Goal: Task Accomplishment & Management: Complete application form

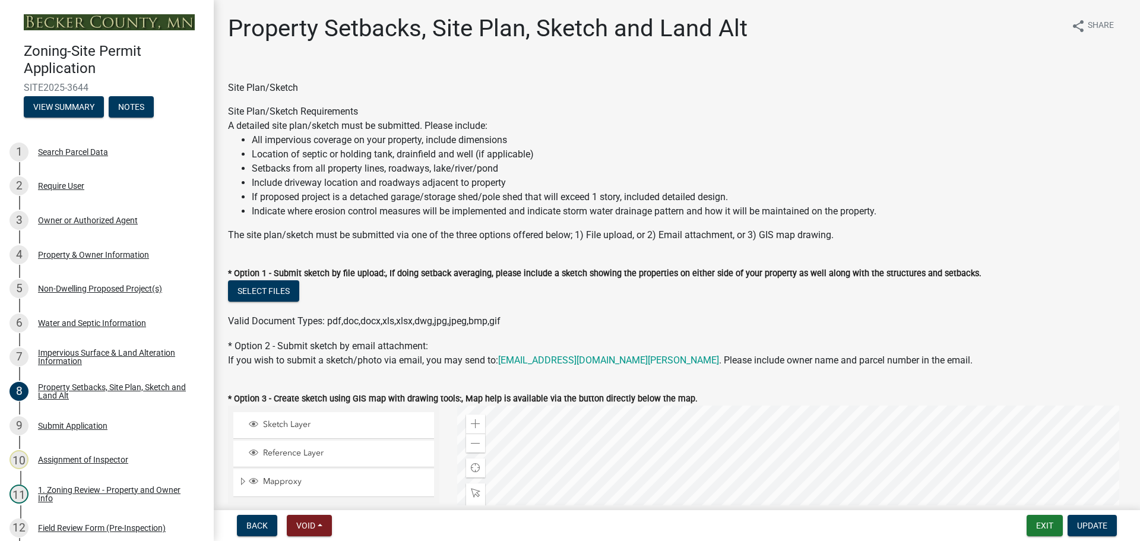
select select "d89fbfa0-1150-4954-b91c-9d482c9530a3"
select select "fd58f24c-a096-4195-863e-b494ea1fd324"
select select "12f785fb-c378-4b18-841c-21c73dc99083"
select select "12da6293-5841-4f5c-bd92-3658833964cd"
select select "27b2a8b4-abf6-463e-8c0c-7c5d2b4fe26f"
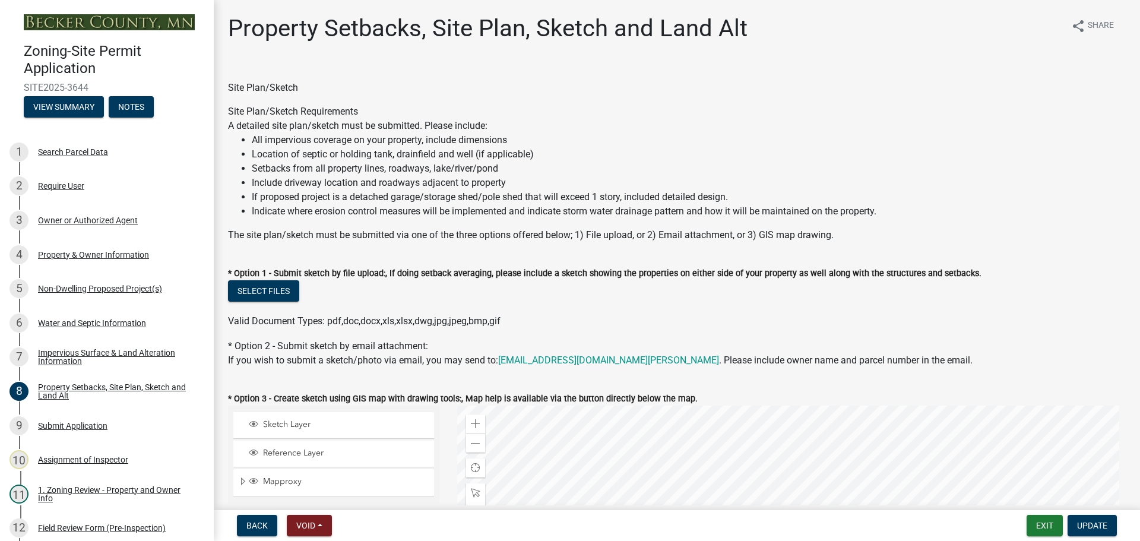
select select "28f6c7b2-2b88-4425-ae15-f67110f778a7"
select select "d61e3758-d187-40af-a435-5e09c3f3d509"
select select "c8b8ea71-7088-4e87-a493-7bc88cc2835b"
select select "a4ce8fad-3c47-4e2b-9375-28a8f2ee630b"
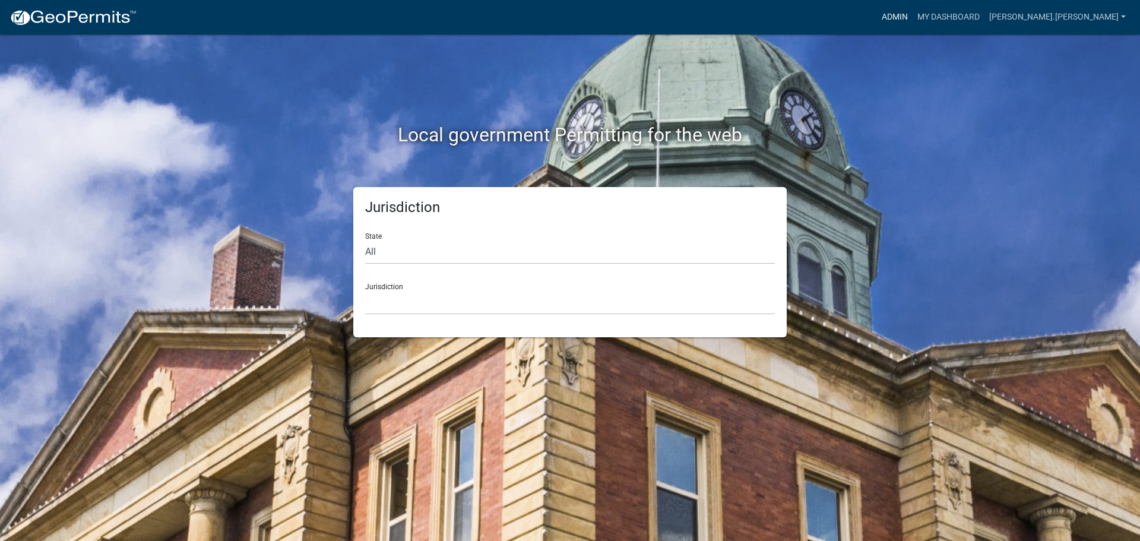
click at [912, 15] on link "Admin" at bounding box center [895, 17] width 36 height 23
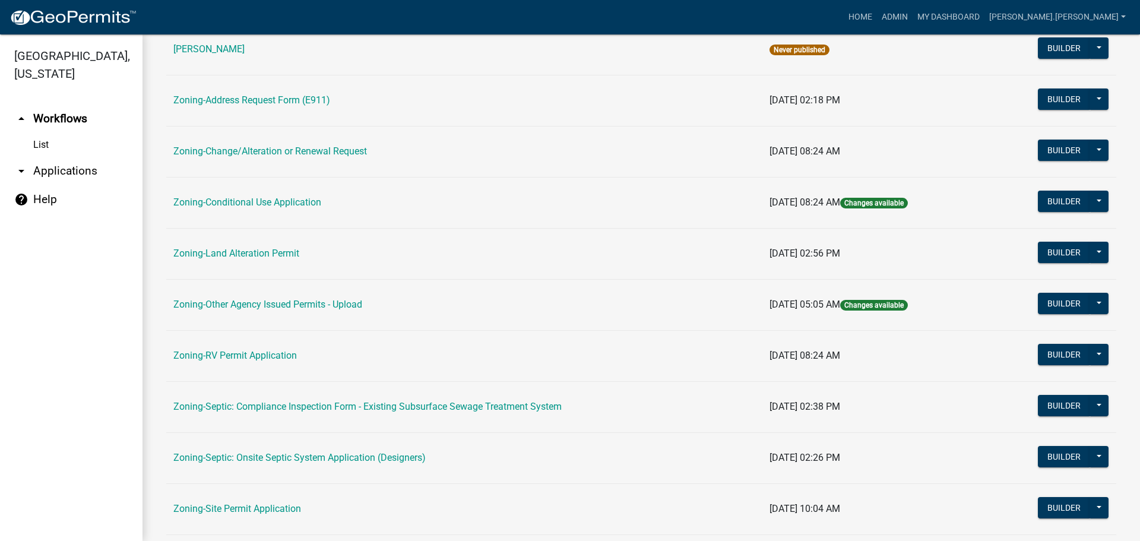
scroll to position [356, 0]
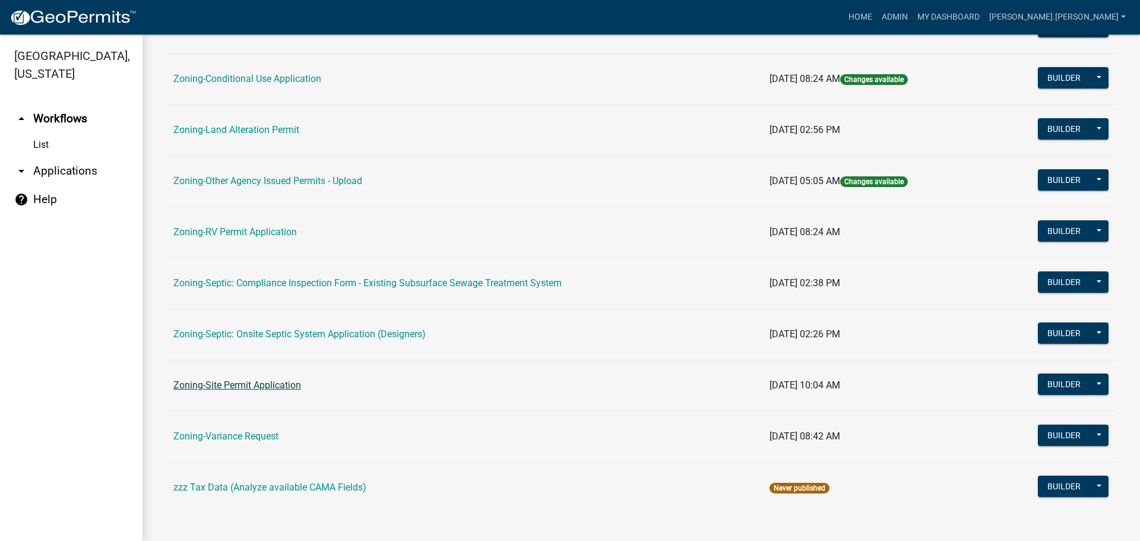
click at [241, 386] on link "Zoning-Site Permit Application" at bounding box center [237, 384] width 128 height 11
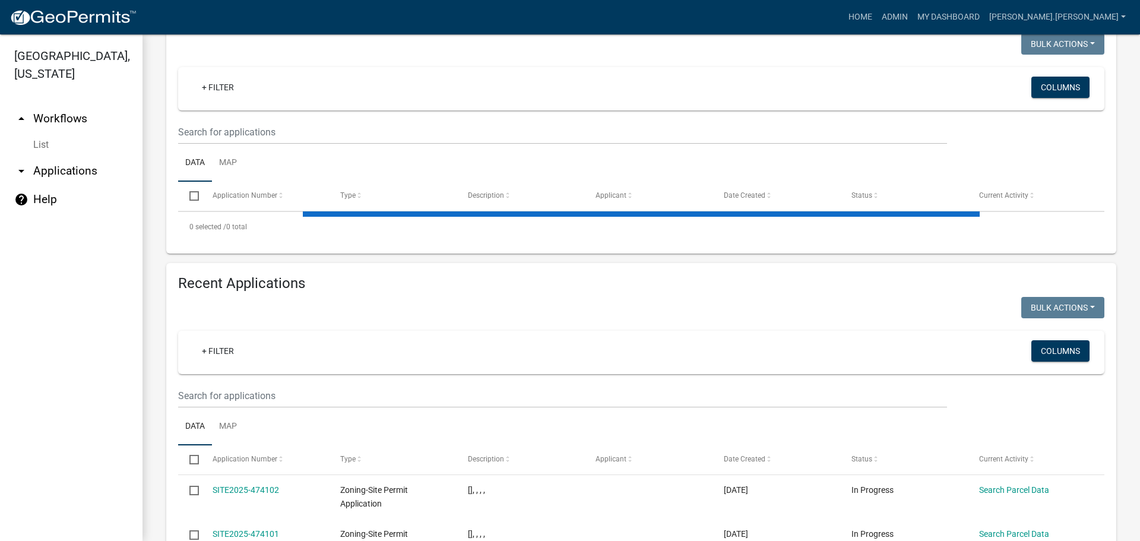
scroll to position [315, 0]
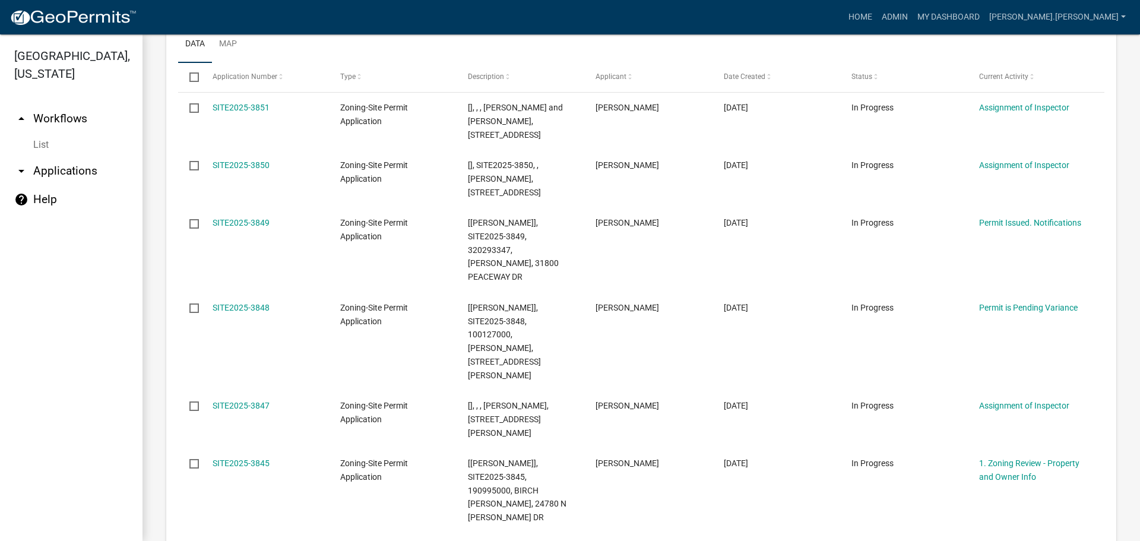
click at [267, 292] on datatable-body-cell "SITE2025-3848" at bounding box center [265, 341] width 128 height 98
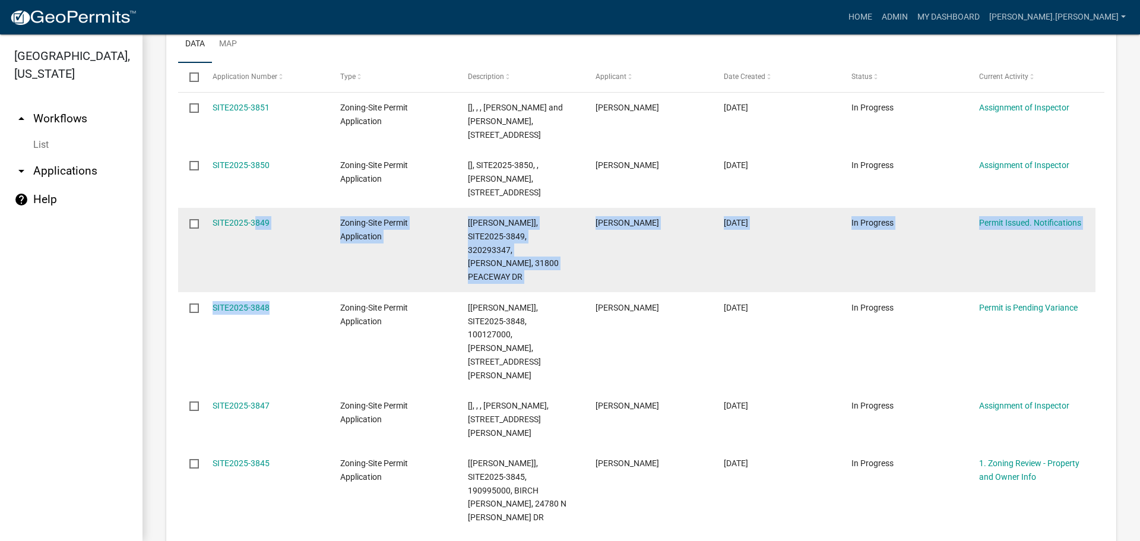
drag, startPoint x: 267, startPoint y: 281, endPoint x: 264, endPoint y: 252, distance: 29.2
click at [264, 252] on datatable-scroller "SITE2025-3851 Zoning-Site Permit Application [], , , PATRICK and Katy PELTIER, …" at bounding box center [636, 475] width 917 height 765
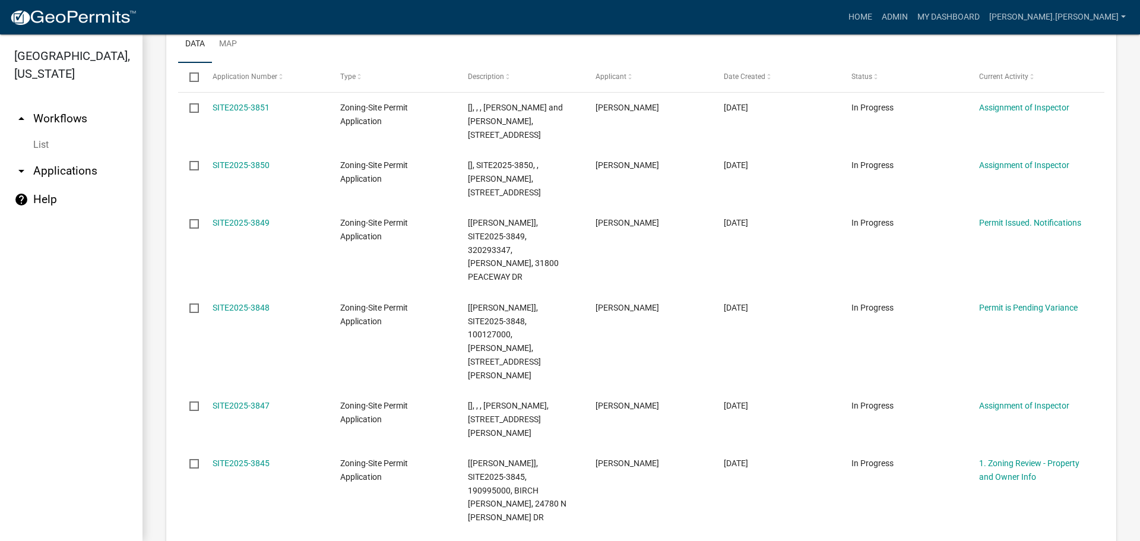
click at [159, 290] on div "Applications Needing My Attention Bulk Actions Void Expire Lock Withdraw + Filt…" at bounding box center [641, 417] width 968 height 1073
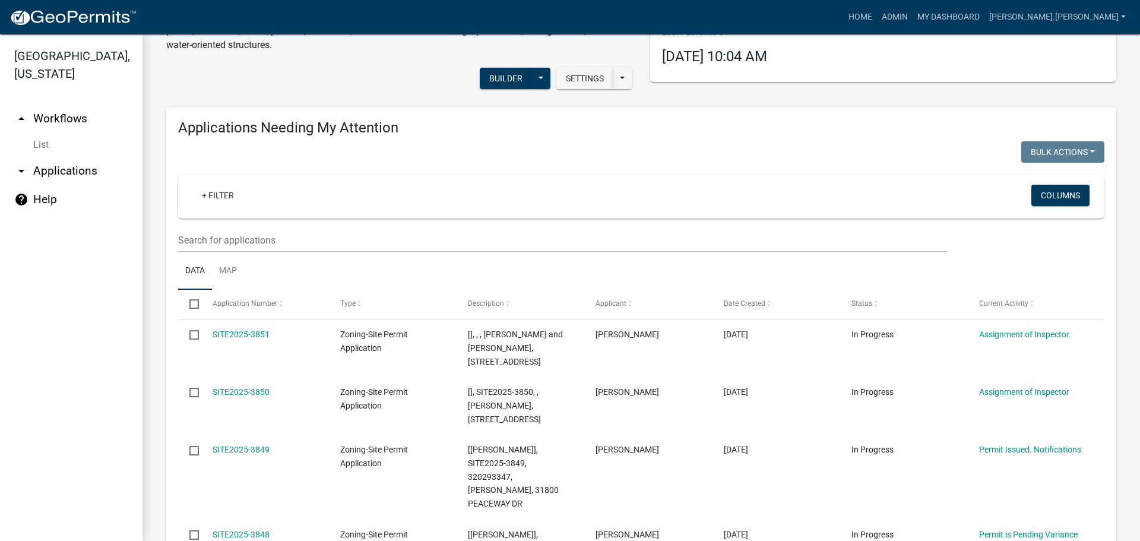
scroll to position [77, 0]
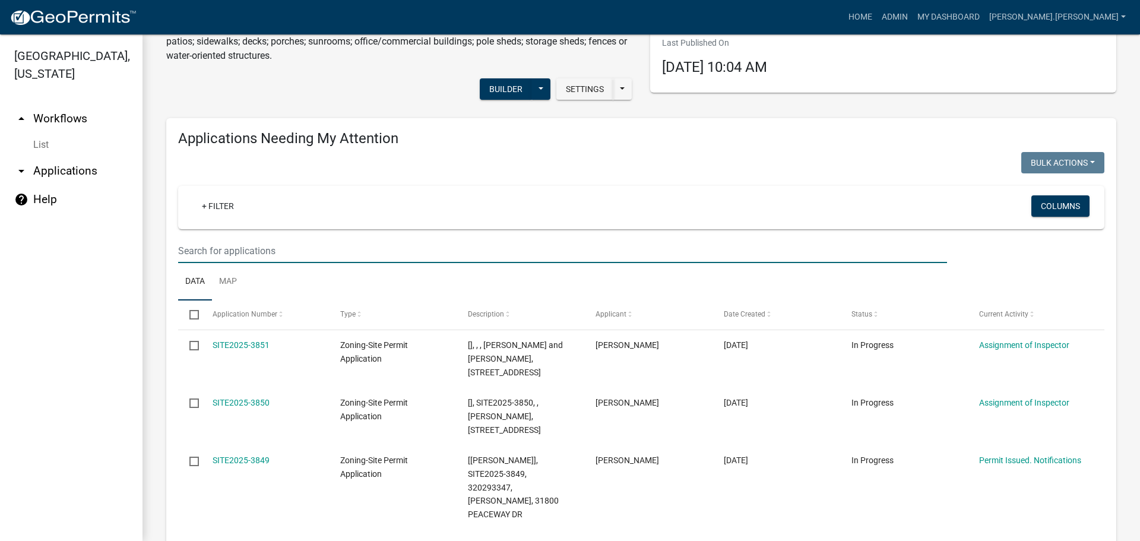
click at [227, 255] on input "text" at bounding box center [562, 251] width 769 height 24
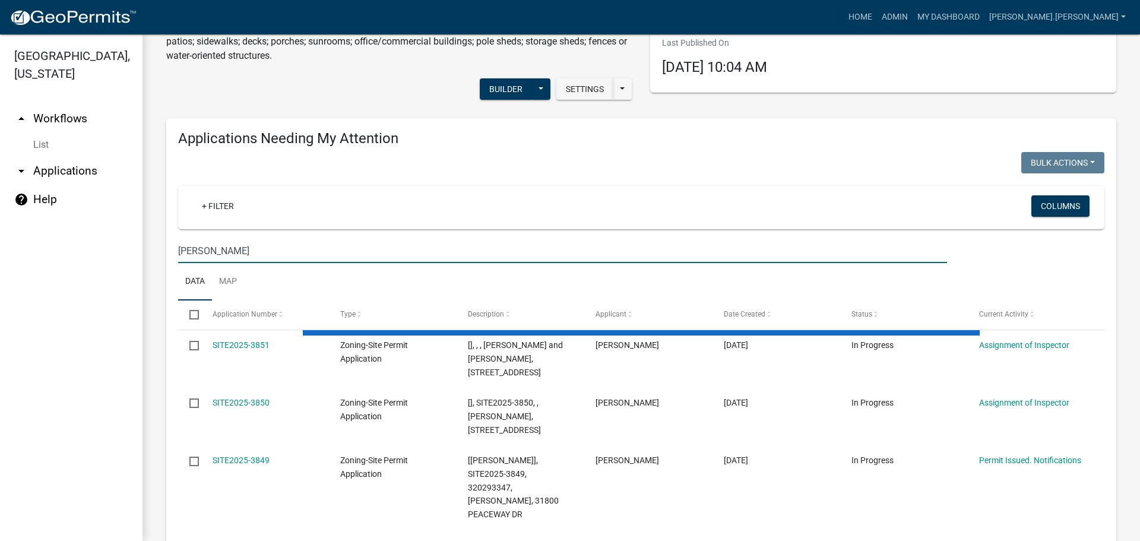
type input "dvorak"
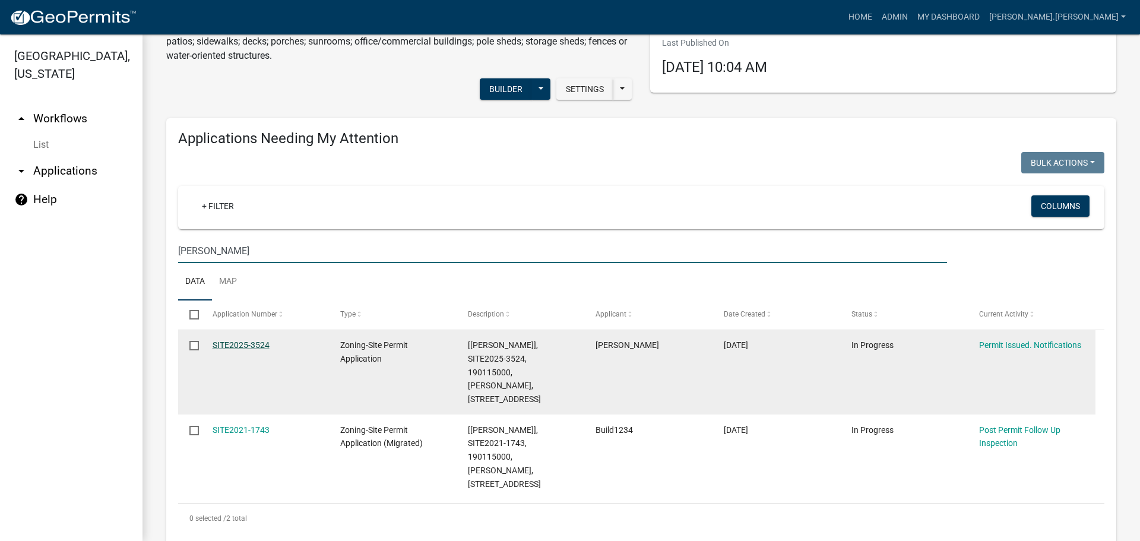
click at [234, 347] on link "SITE2025-3524" at bounding box center [241, 344] width 57 height 9
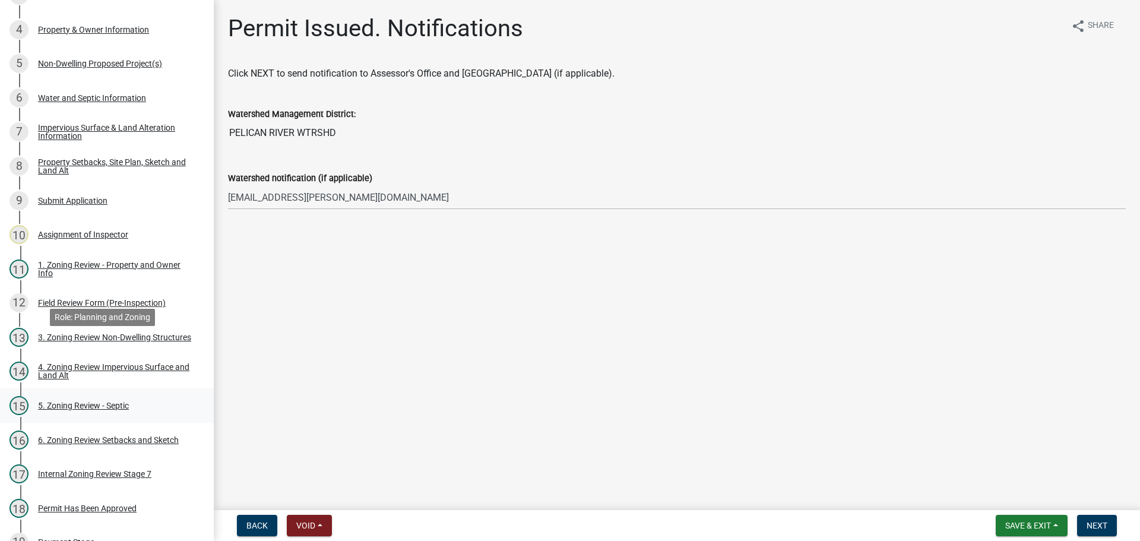
scroll to position [297, 0]
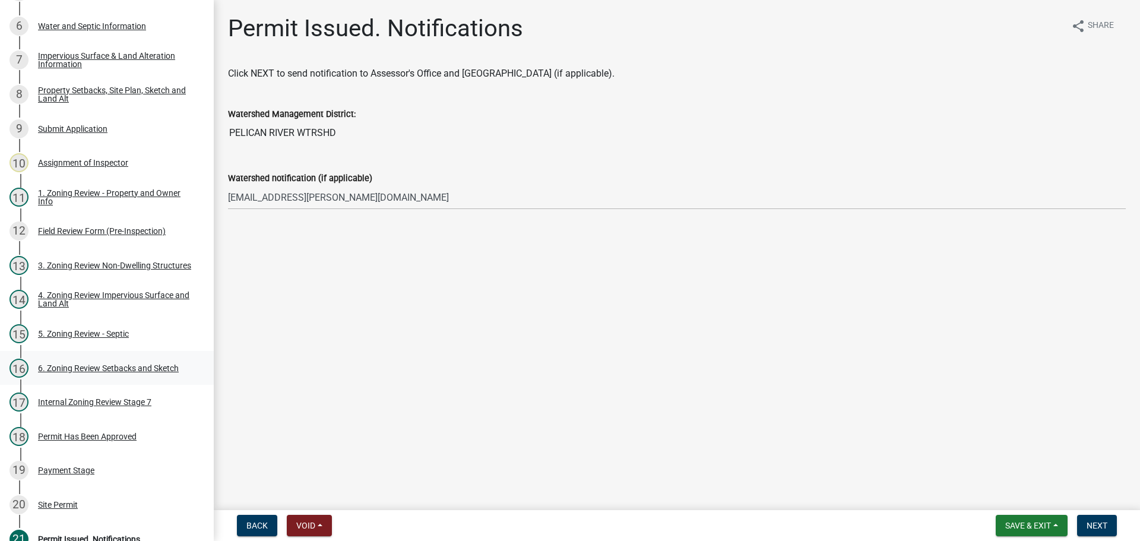
click at [97, 369] on div "6. Zoning Review Setbacks and Sketch" at bounding box center [108, 368] width 141 height 8
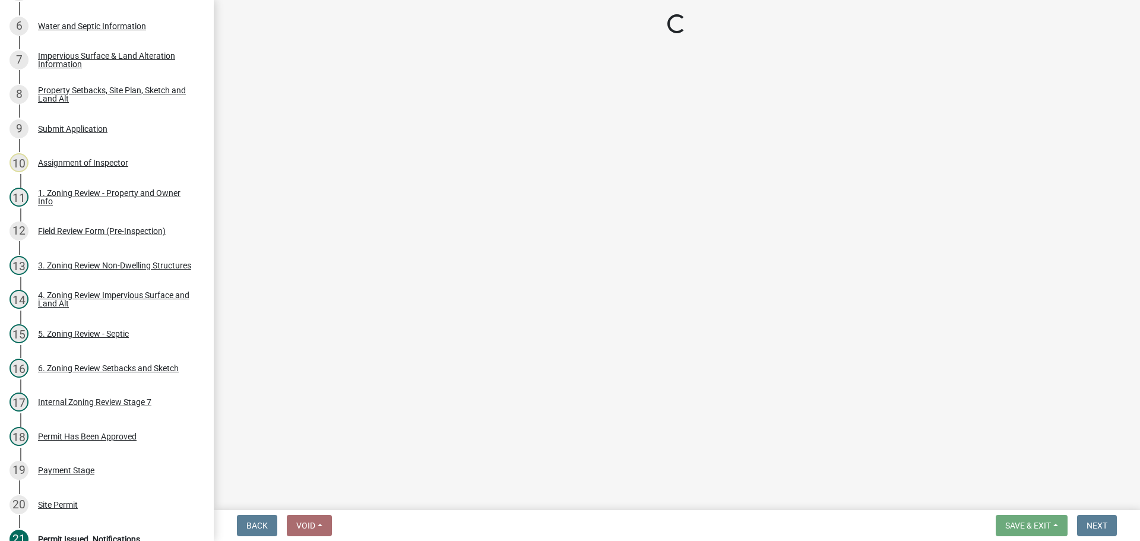
select select "cada6796-d529-4ebb-b6d4-faca8dd705c9"
select select "1355ee8a-8cf1-4796-8594-a9df27e9dfb0"
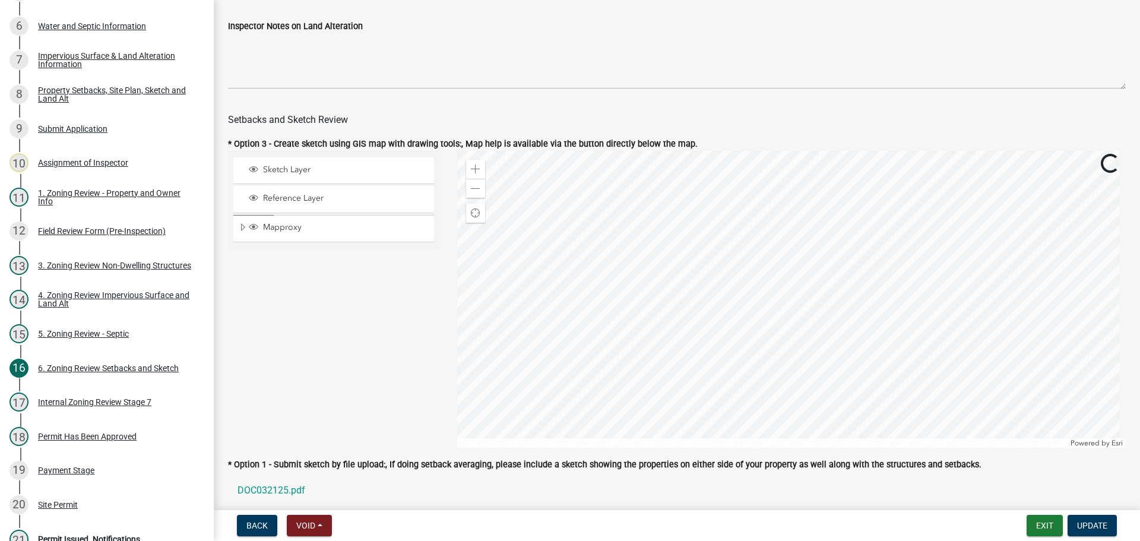
scroll to position [772, 0]
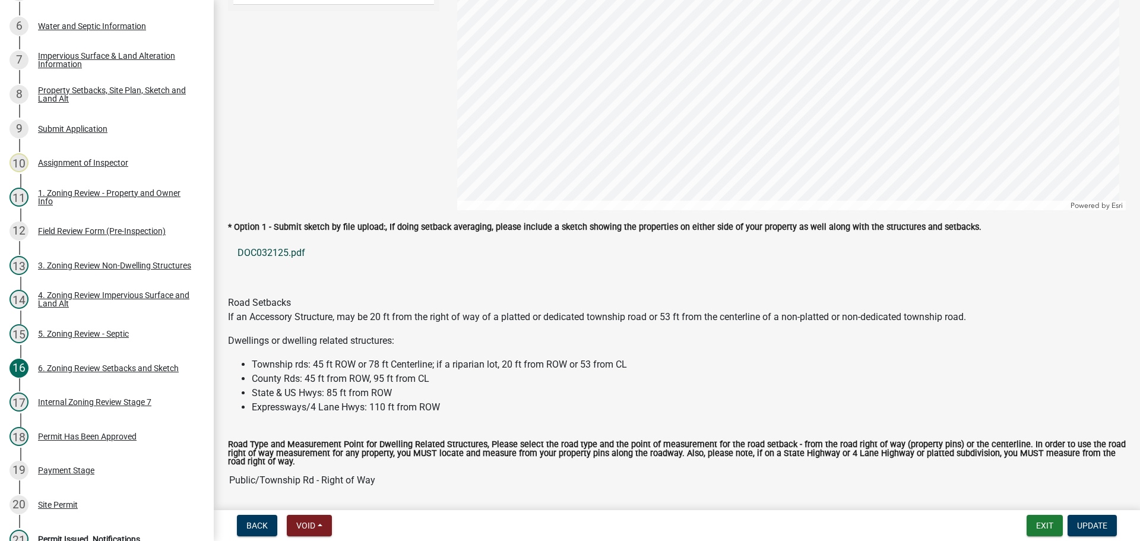
click at [271, 259] on link "DOC032125.pdf" at bounding box center [677, 253] width 898 height 28
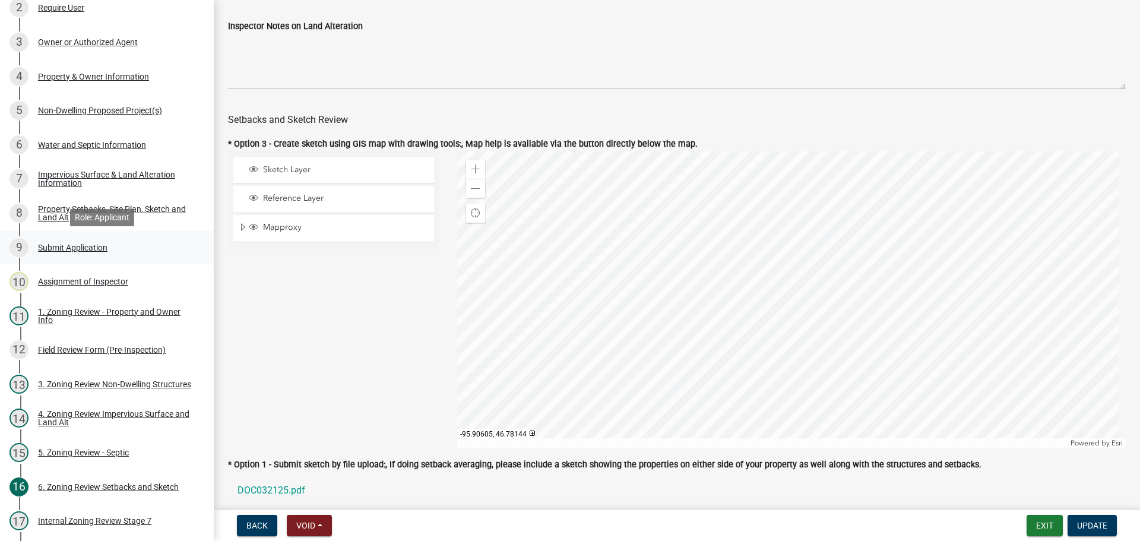
scroll to position [0, 0]
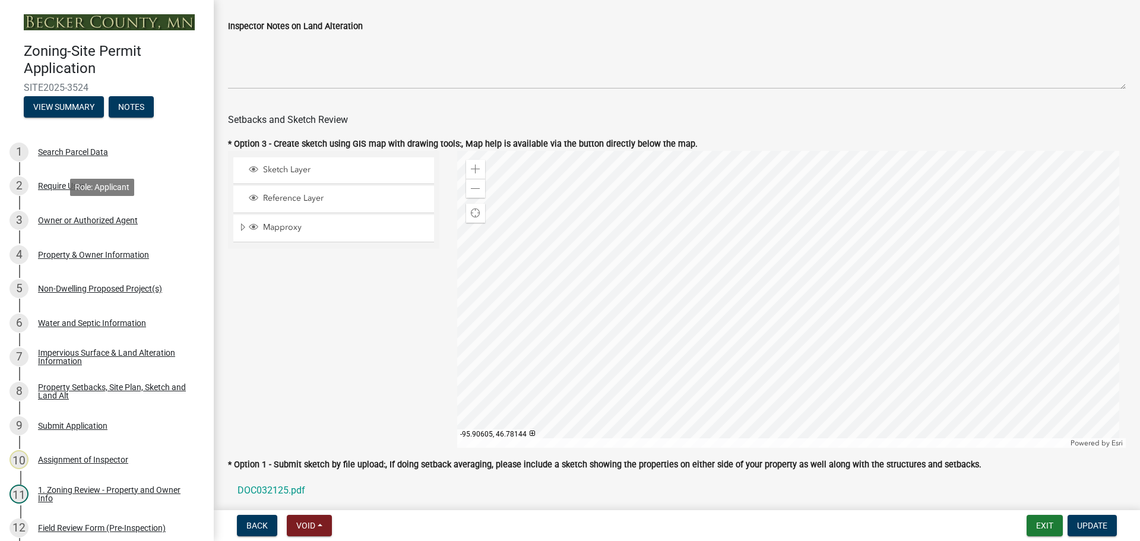
click at [103, 216] on div "Owner or Authorized Agent" at bounding box center [88, 220] width 100 height 8
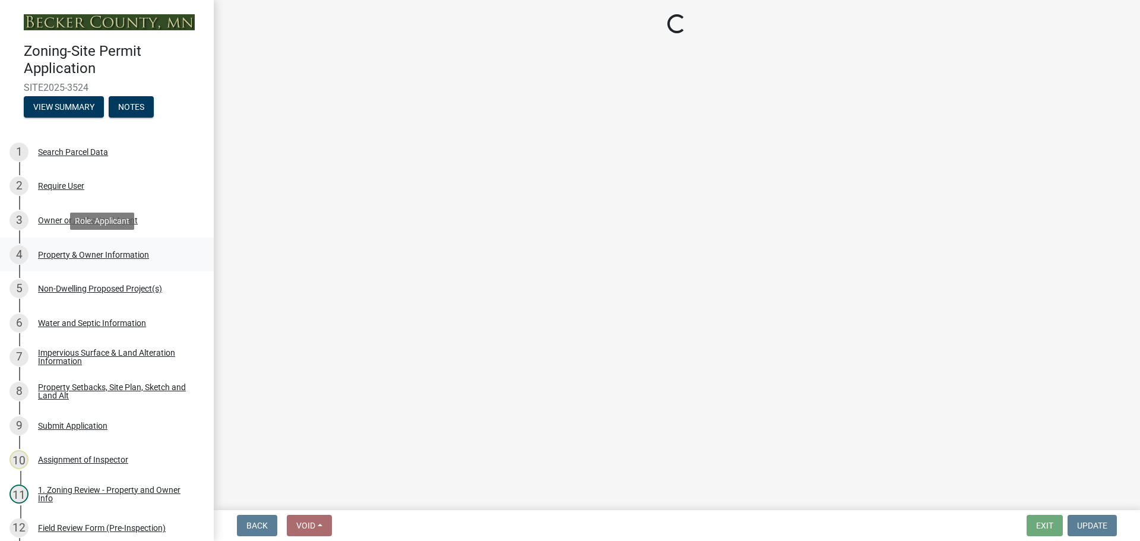
click at [109, 253] on div "Property & Owner Information" at bounding box center [93, 254] width 111 height 8
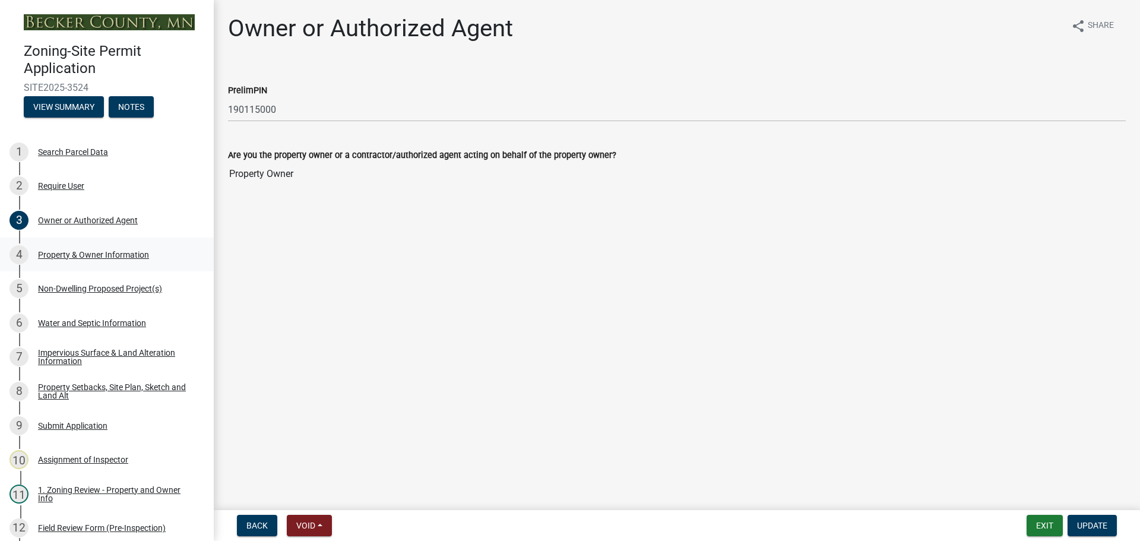
click at [123, 254] on div "Property & Owner Information" at bounding box center [93, 254] width 111 height 8
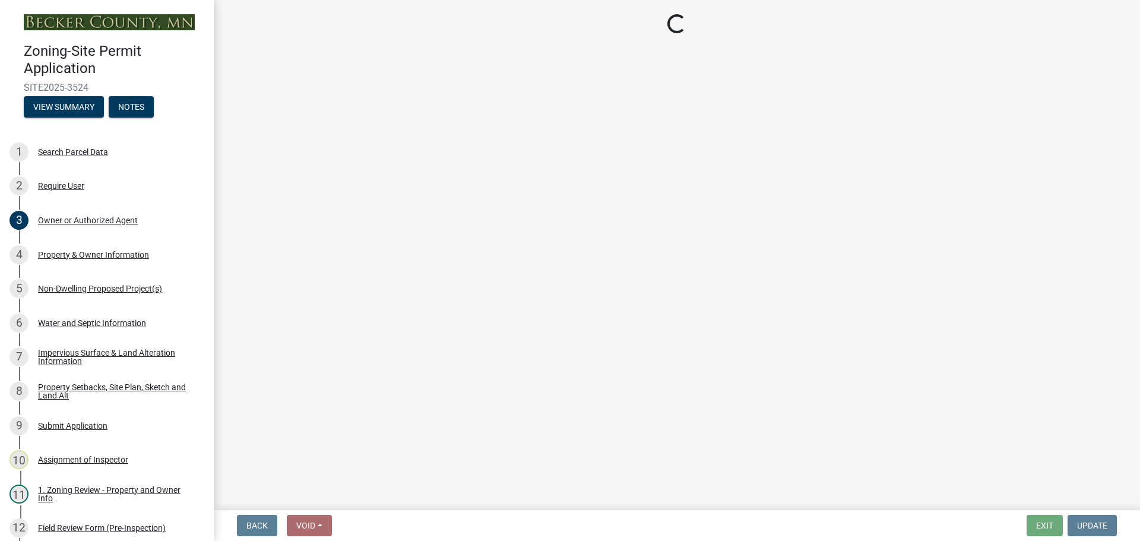
select select "a752e4d6-14bd-4f0f-bfe8-5b67ead45659"
select select "4439e411-f9ac-4451-8e9c-dcab1ac02f4d"
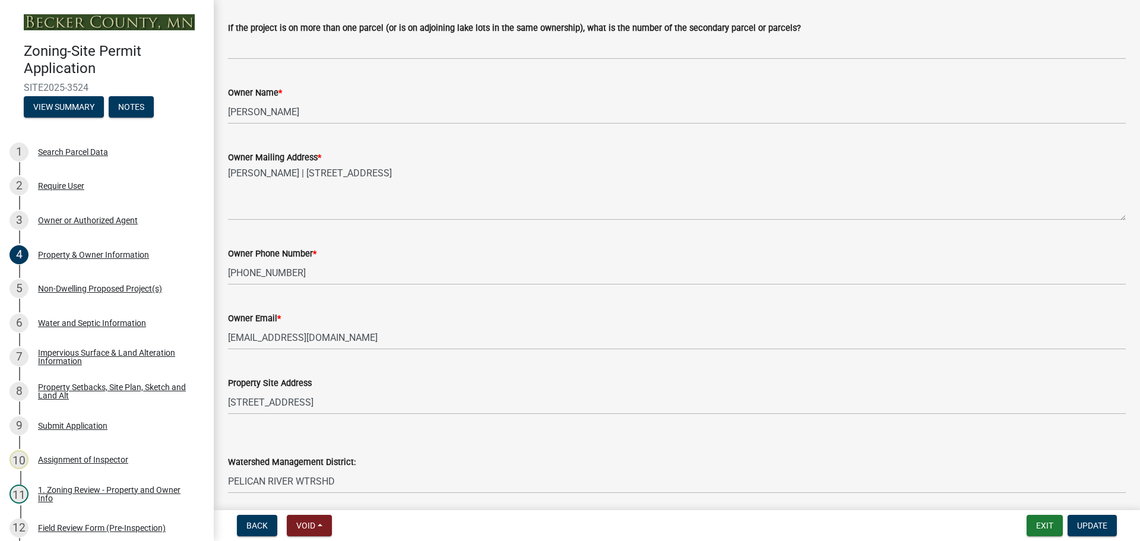
scroll to position [178, 0]
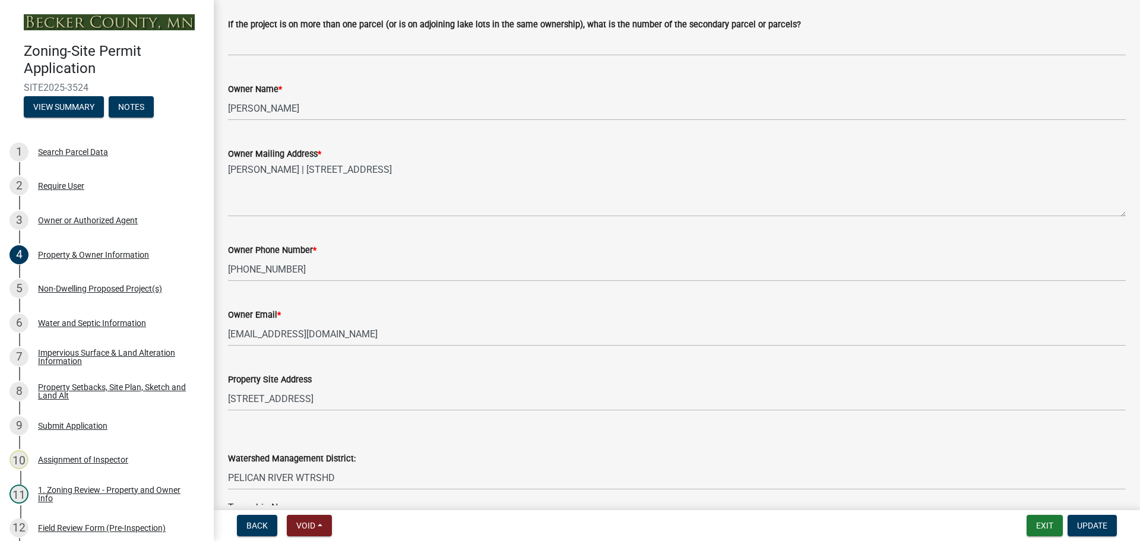
select select "a752e4d6-14bd-4f0f-bfe8-5b67ead45659"
select select "4439e411-f9ac-4451-8e9c-dcab1ac02f4d"
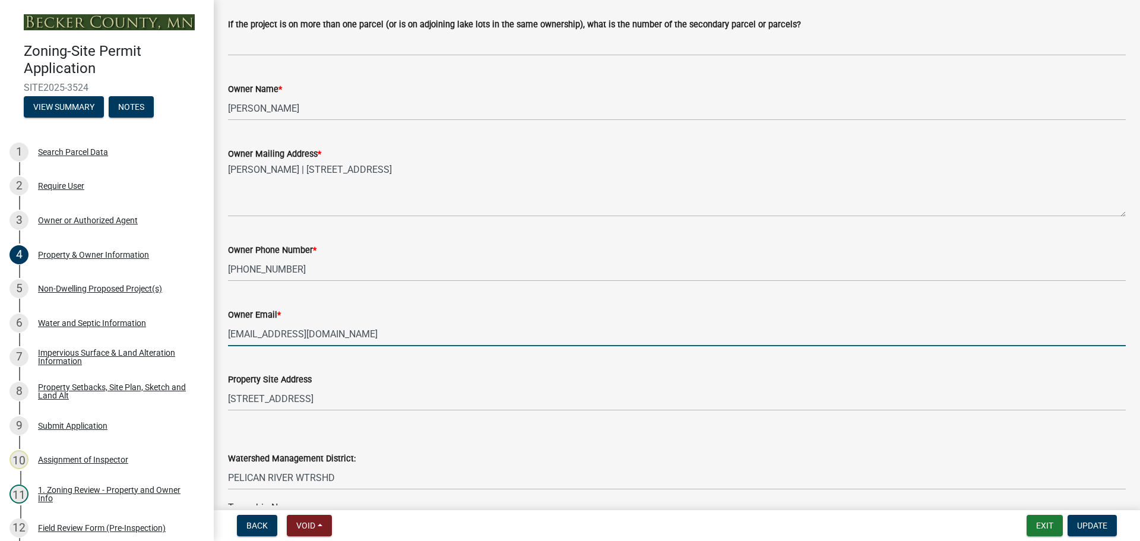
drag, startPoint x: 328, startPoint y: 330, endPoint x: 218, endPoint y: 322, distance: 110.7
drag, startPoint x: 336, startPoint y: 331, endPoint x: 162, endPoint y: 315, distance: 174.7
click at [162, 315] on div "Zoning-Site Permit Application SITE2025-3524 View Summary Notes 1 Search Parcel…" at bounding box center [570, 270] width 1140 height 541
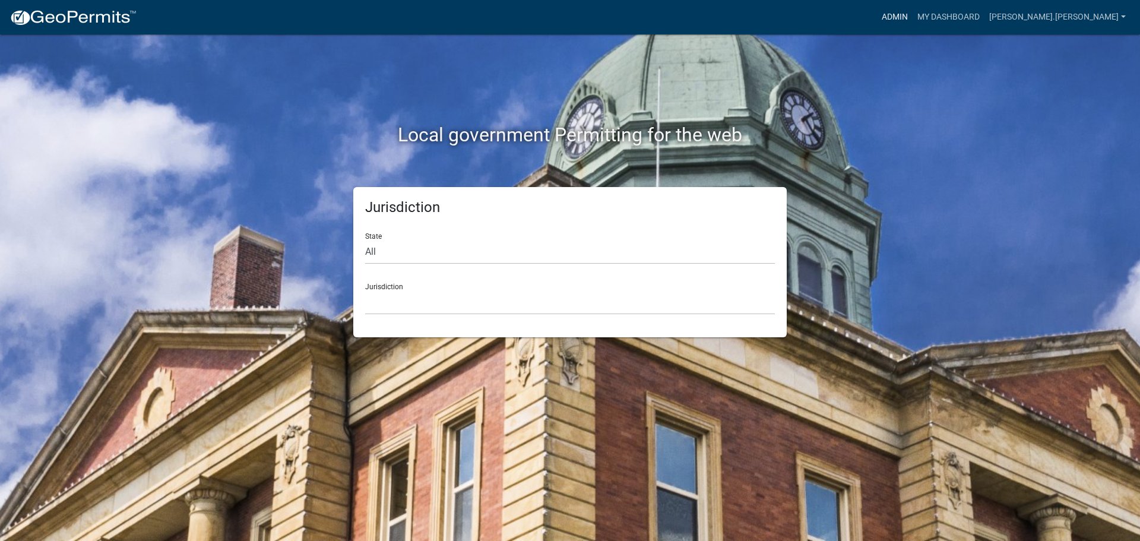
click at [912, 12] on link "Admin" at bounding box center [895, 17] width 36 height 23
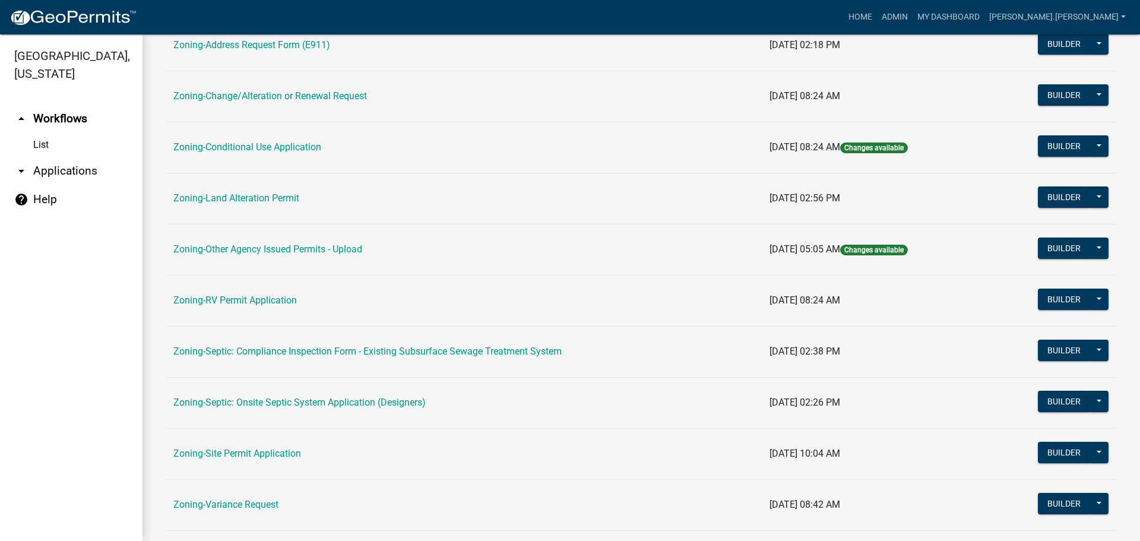
scroll to position [297, 0]
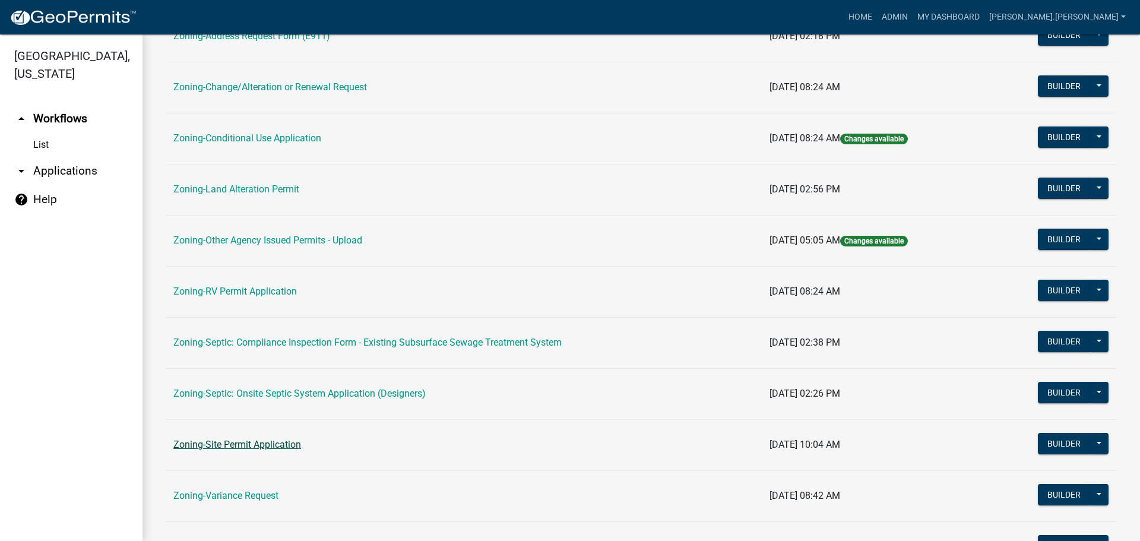
click at [243, 443] on link "Zoning-Site Permit Application" at bounding box center [237, 444] width 128 height 11
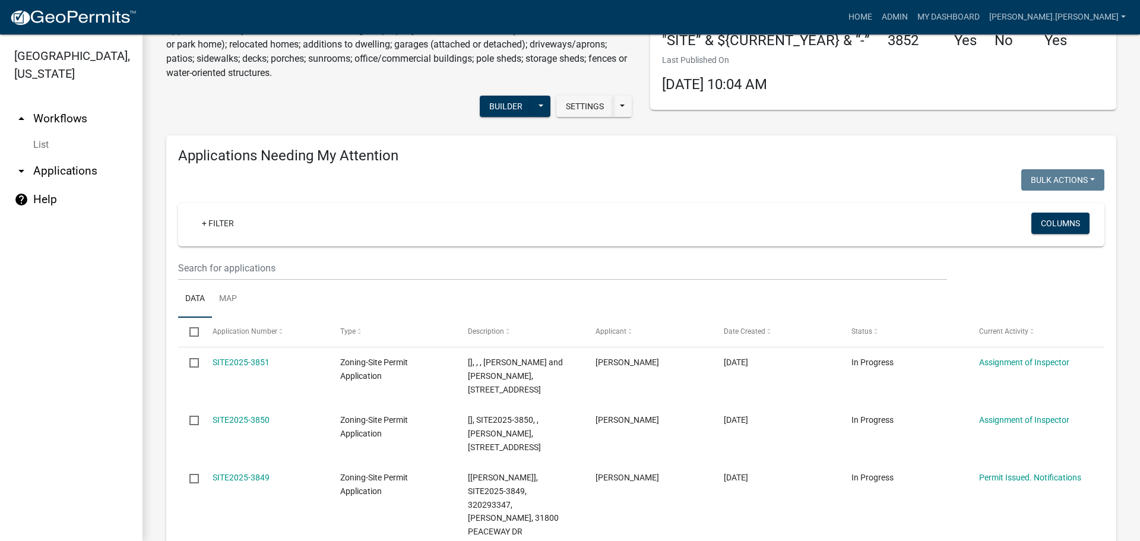
scroll to position [59, 0]
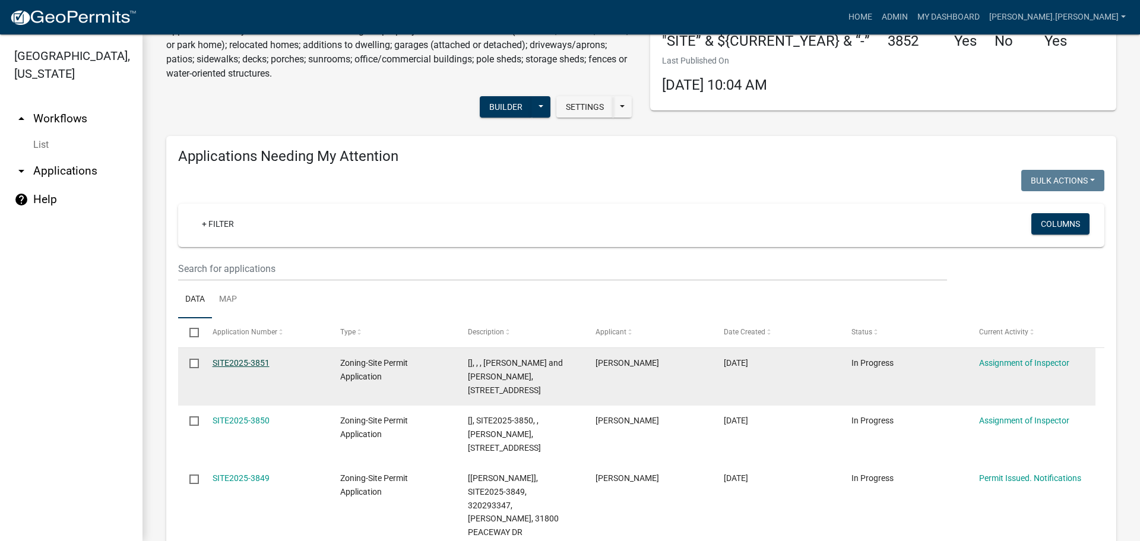
click at [246, 359] on link "SITE2025-3851" at bounding box center [241, 362] width 57 height 9
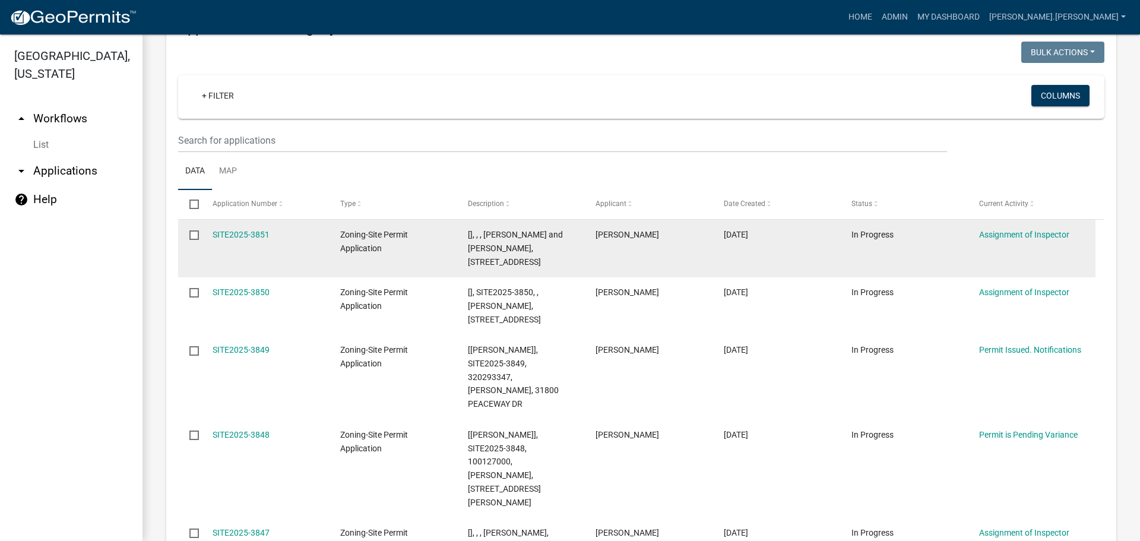
scroll to position [119, 0]
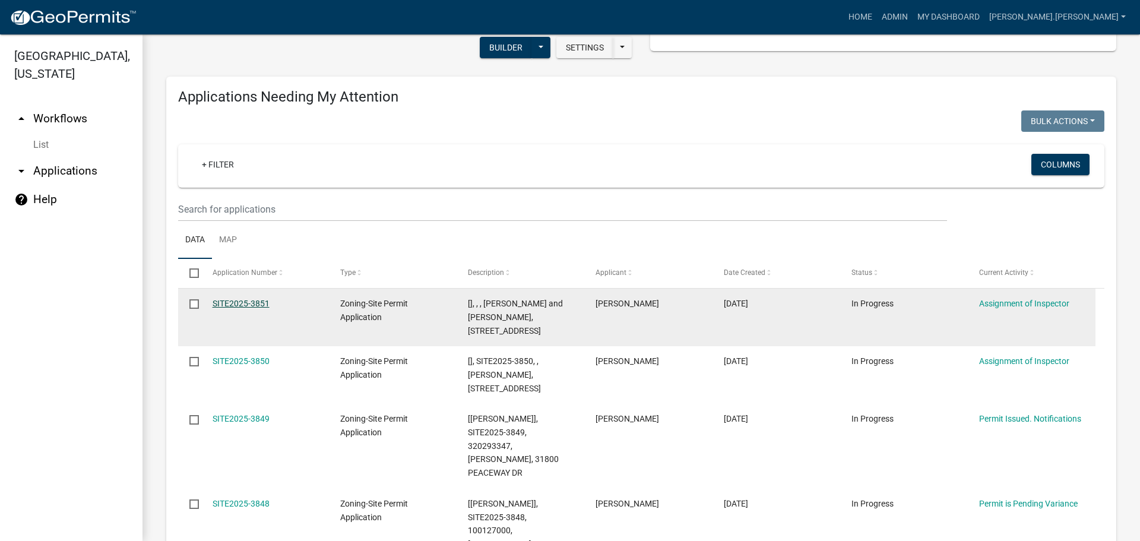
click at [264, 302] on link "SITE2025-3851" at bounding box center [241, 303] width 57 height 9
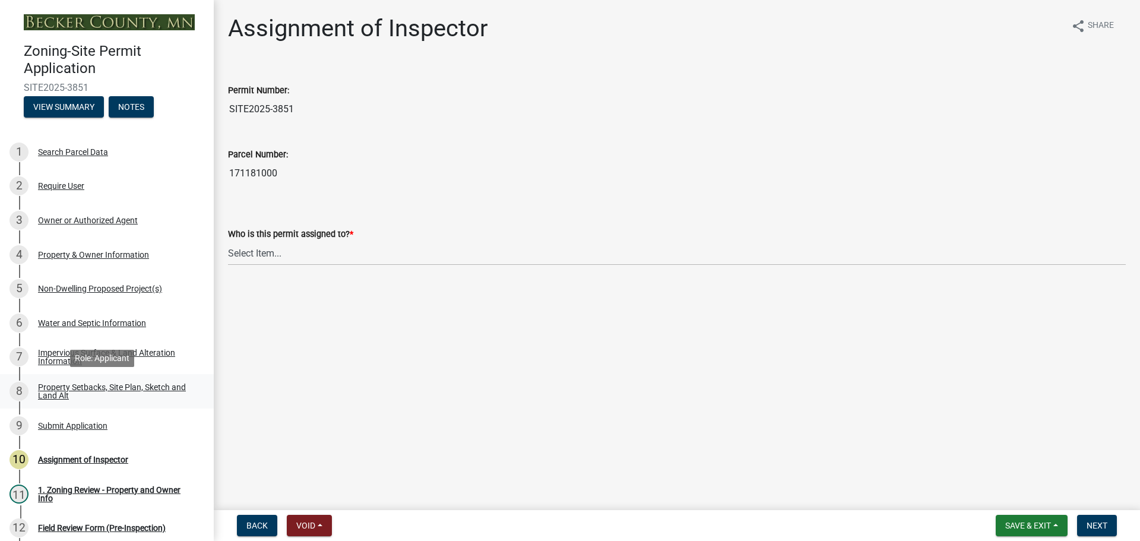
click at [95, 390] on div "Property Setbacks, Site Plan, Sketch and Land Alt" at bounding box center [116, 391] width 157 height 17
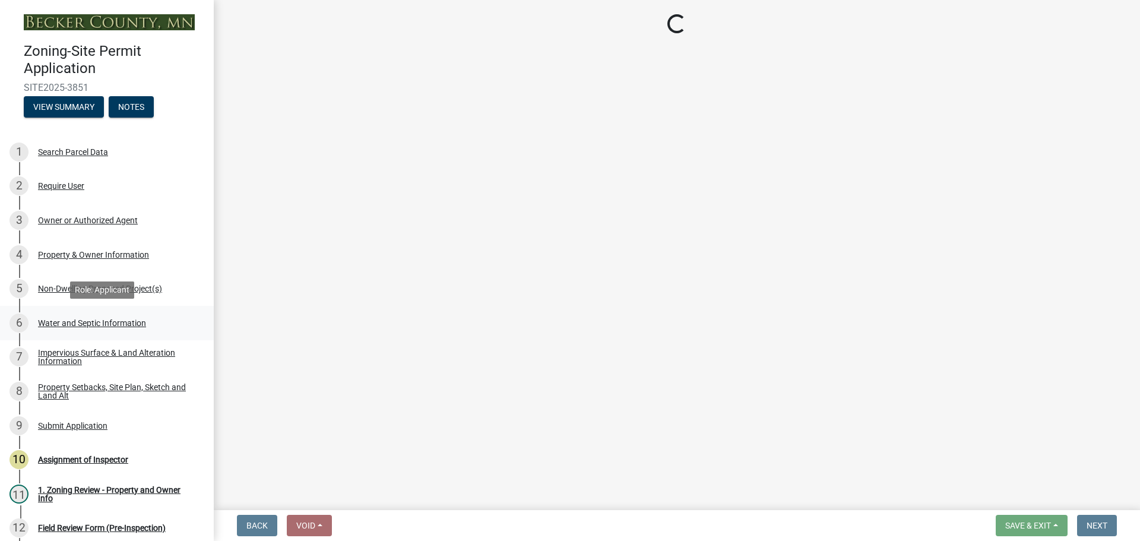
select select "7b13c63f-e699-4112-b373-98fbd28ec536"
select select "c101a5b4-6bb9-4f78-9b05-8a935d0e5ce5"
select select "b56a4575-9846-47cf-8067-c59a4853da22"
select select "b9185151-7fec-488a-a719-f11a93338dbd"
select select "e8ab2dc3-aa3f-46f3-9b4a-37eb25ad84af"
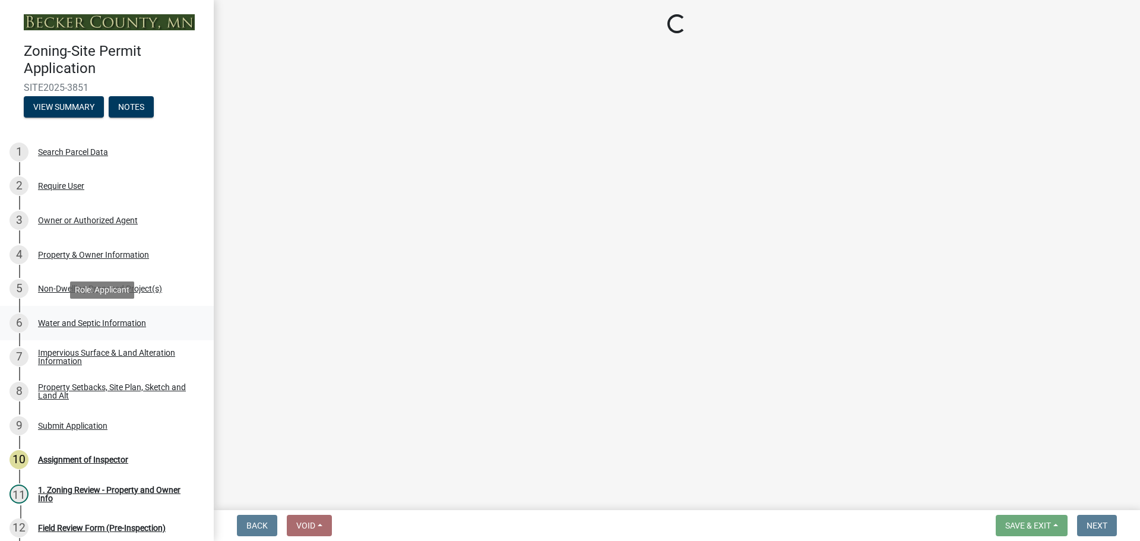
select select "27b2a8b4-abf6-463e-8c0c-7c5d2b4fe26f"
select select "b98836ba-4715-455d-97ab-be9a9df498a8"
select select "d61e3758-d187-40af-a435-5e09c3f3d509"
select select "c8b8ea71-7088-4e87-a493-7bc88cc2835b"
select select "1418c7e3-4054-4b00-84b5-d09b9560f30a"
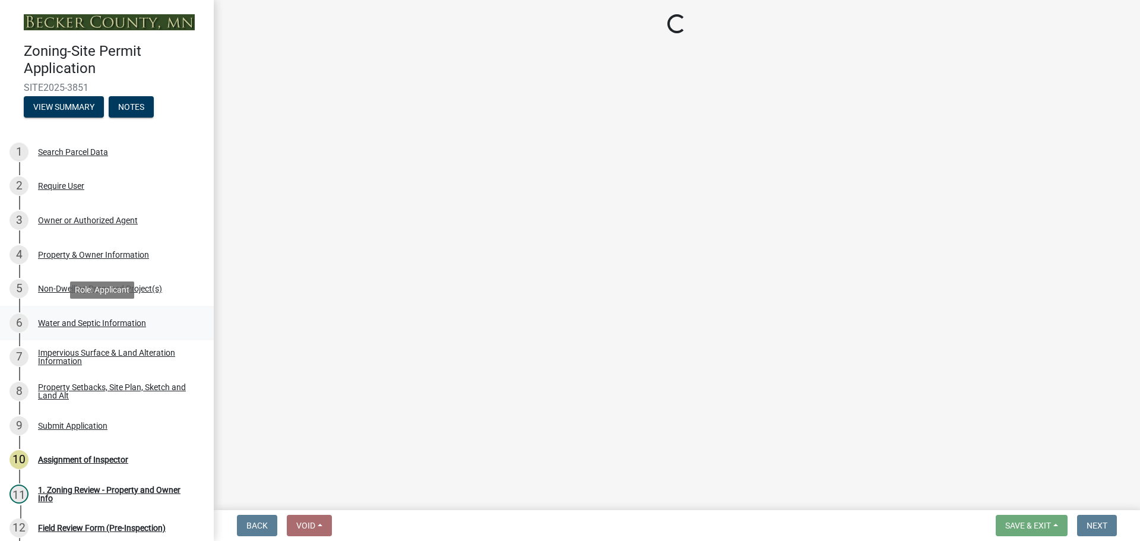
select select "4421853d-5e11-4b64-95ec-6c47066881cc"
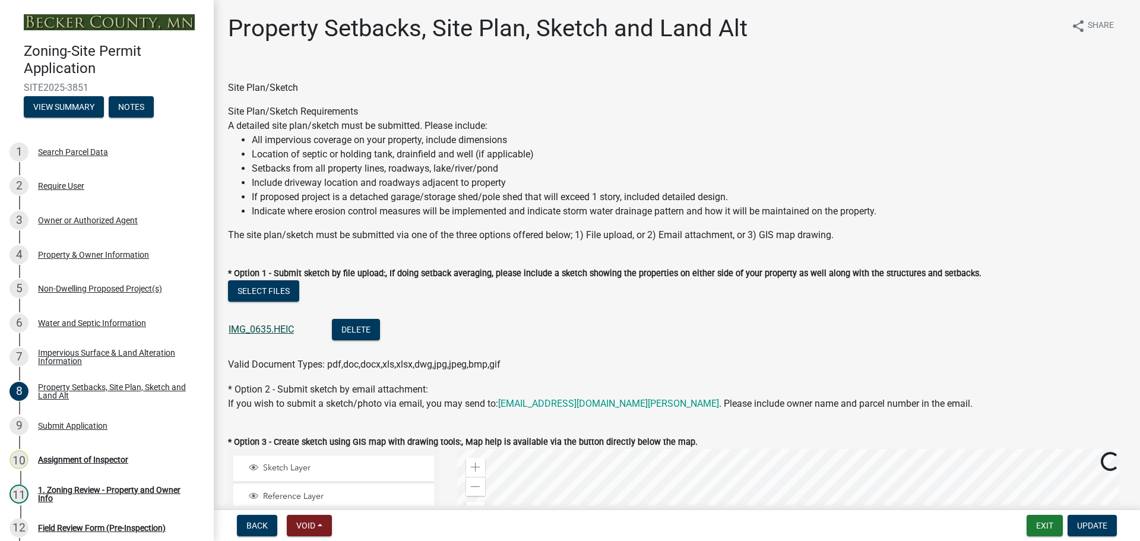
click at [259, 334] on link "IMG_0635.HEIC" at bounding box center [261, 329] width 65 height 11
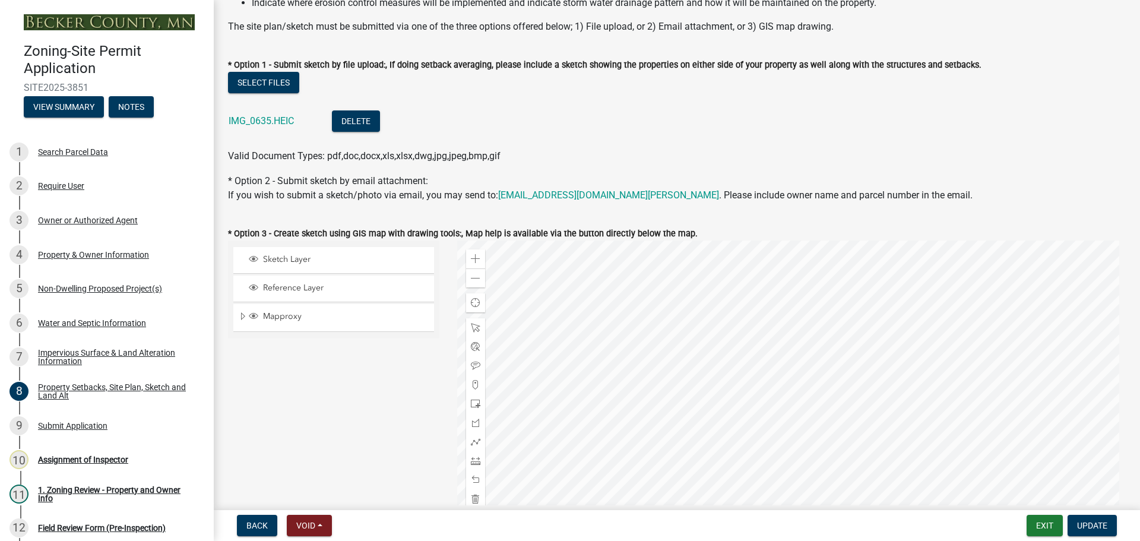
scroll to position [237, 0]
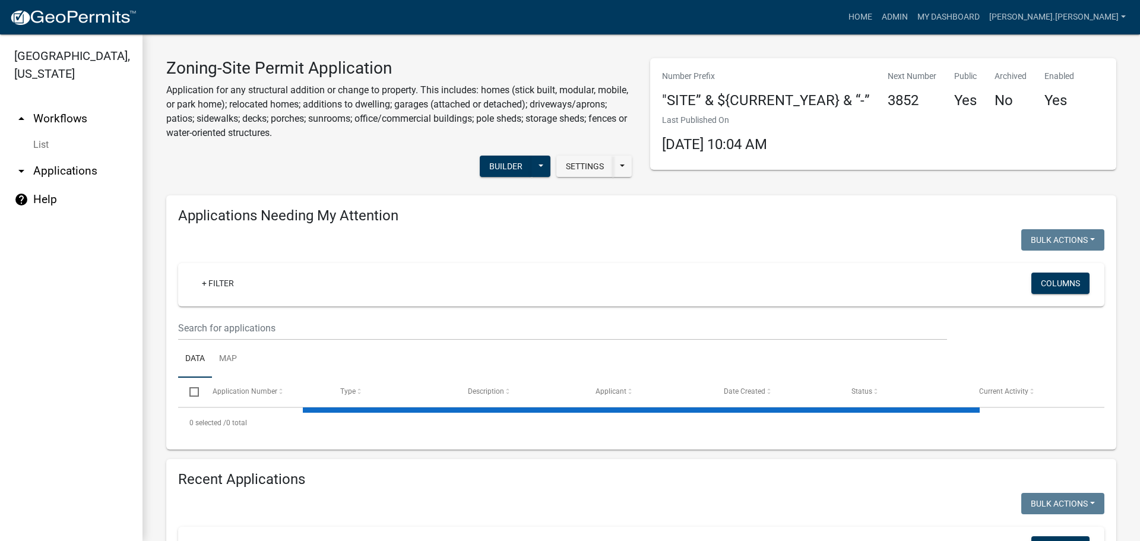
scroll to position [59, 0]
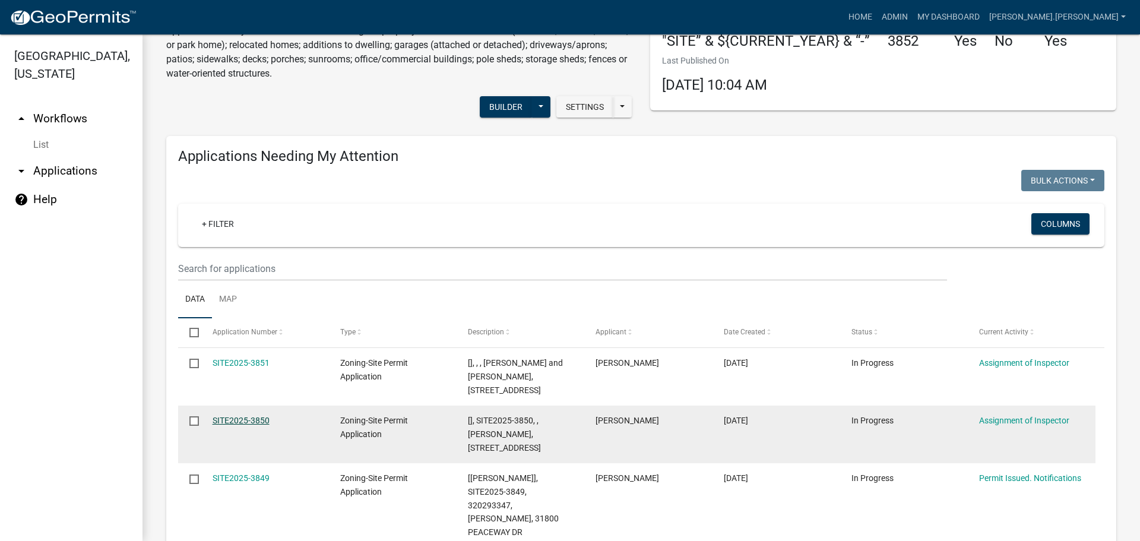
click at [256, 416] on link "SITE2025-3850" at bounding box center [241, 420] width 57 height 9
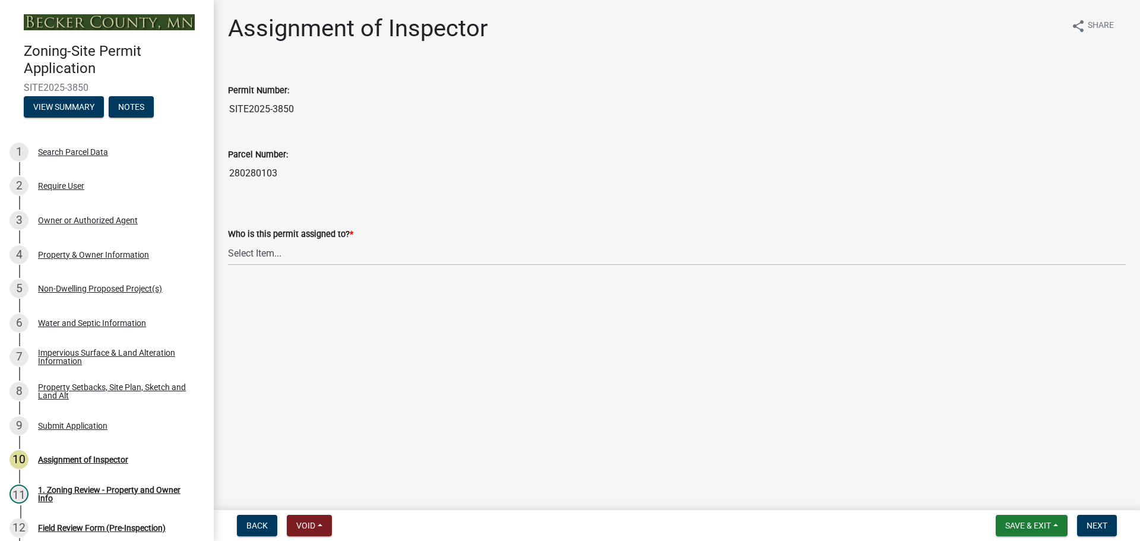
click at [234, 175] on input "280280103" at bounding box center [677, 173] width 898 height 24
click at [104, 383] on div "Property Setbacks, Site Plan, Sketch and Land Alt" at bounding box center [116, 391] width 157 height 17
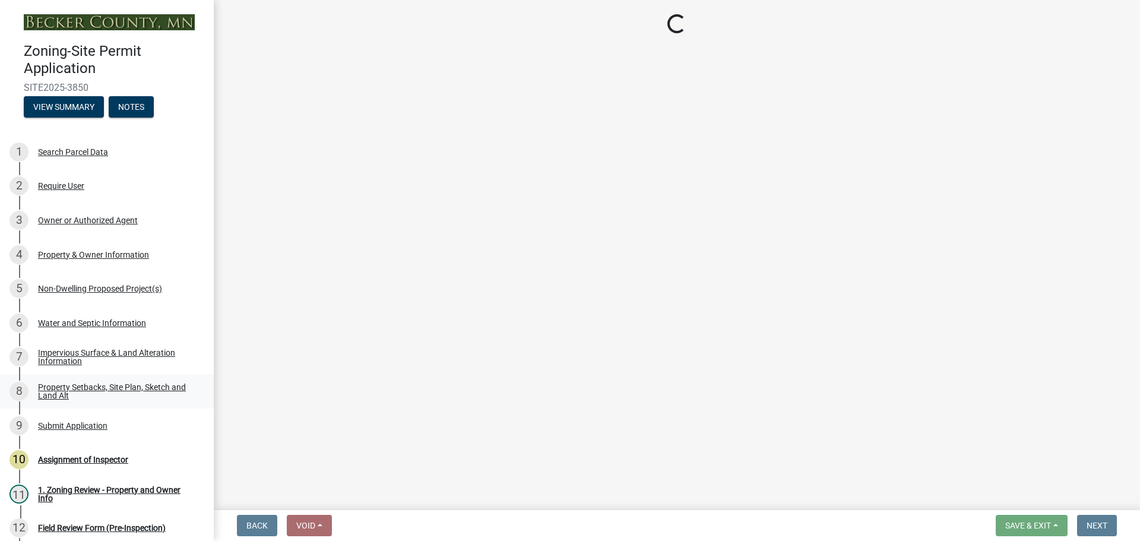
select select "bc359128-44fe-43a6-b559-d4174f4d38cf"
select select "e969d327-9a72-42db-aaa1-fee7d674f6e2"
select select "b56a4575-9846-47cf-8067-c59a4853da22"
select select "12f785fb-c378-4b18-841c-21c73dc99083"
select select "e8ab2dc3-aa3f-46f3-9b4a-37eb25ad84af"
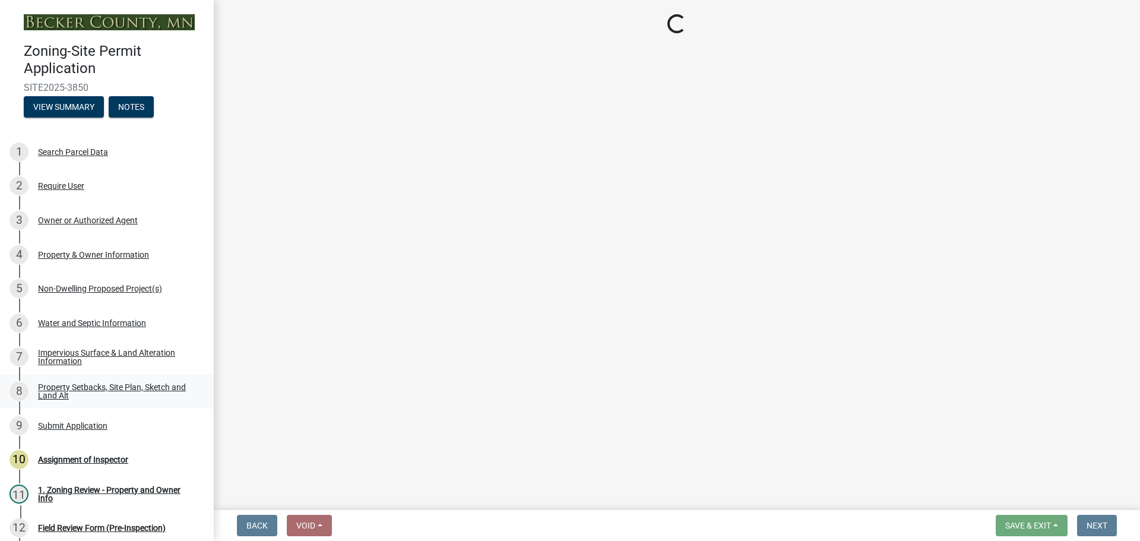
select select "55cff22b-1471-4b51-819a-317e4a6b5cc9"
select select "b98836ba-4715-455d-97ab-be9a9df498a8"
select select "d61e3758-d187-40af-a435-5e09c3f3d509"
select select "c8b8ea71-7088-4e87-a493-7bc88cc2835b"
select select "903671c1-7ca7-4abb-b27f-c05a22b8fb3f"
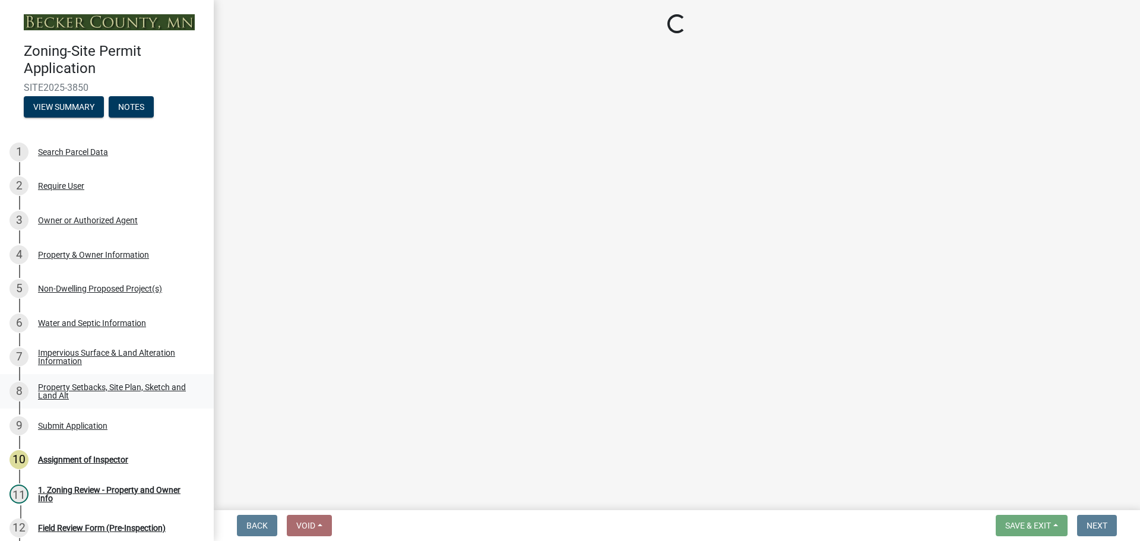
select select "19d13e65-c93d-443e-910a-7a17299544cc"
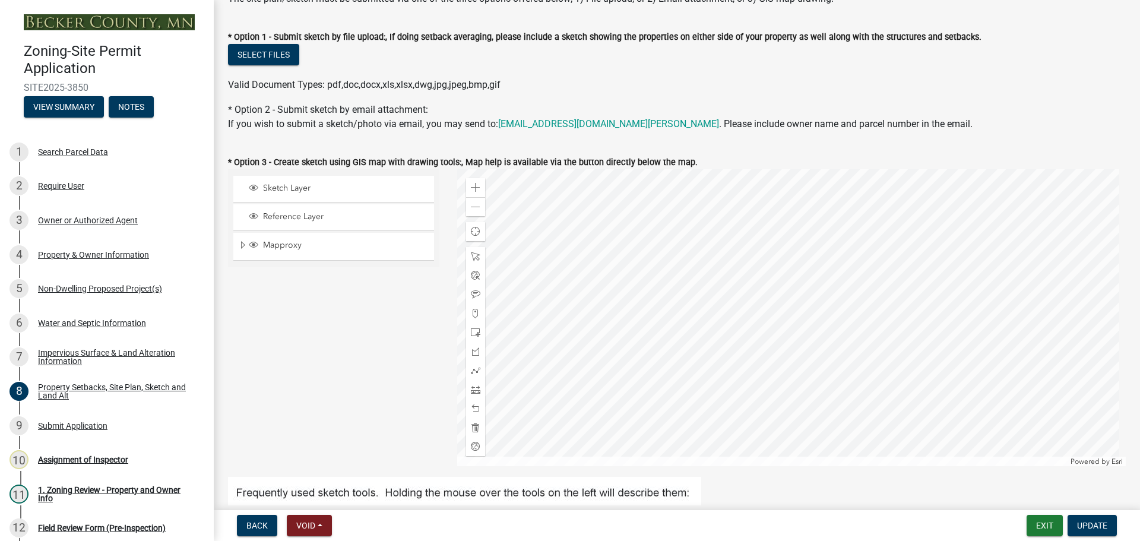
scroll to position [237, 0]
click at [478, 208] on div "Zoom out" at bounding box center [475, 205] width 19 height 19
